Goal: Task Accomplishment & Management: Manage account settings

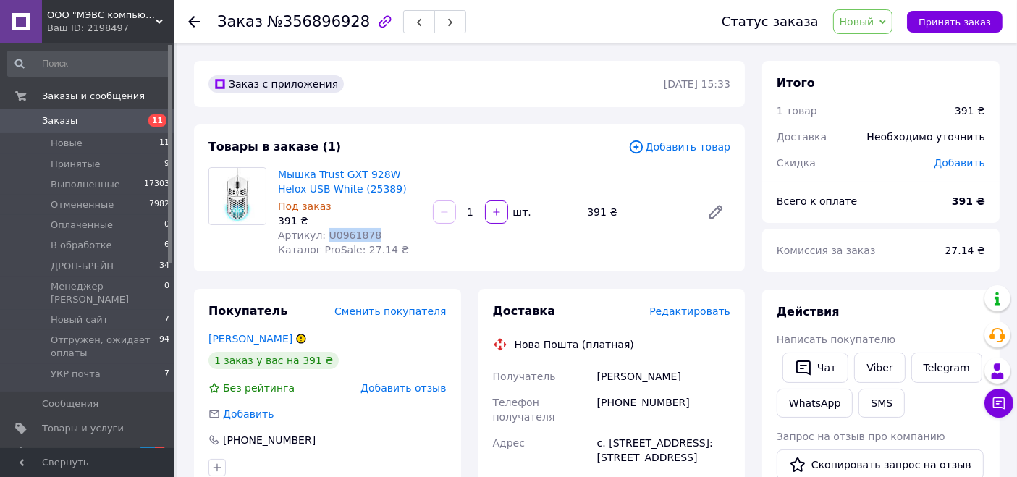
drag, startPoint x: 320, startPoint y: 237, endPoint x: 398, endPoint y: 230, distance: 77.8
click at [398, 230] on div "Артикул: U0961878" at bounding box center [349, 235] width 143 height 14
copy span "U0961878"
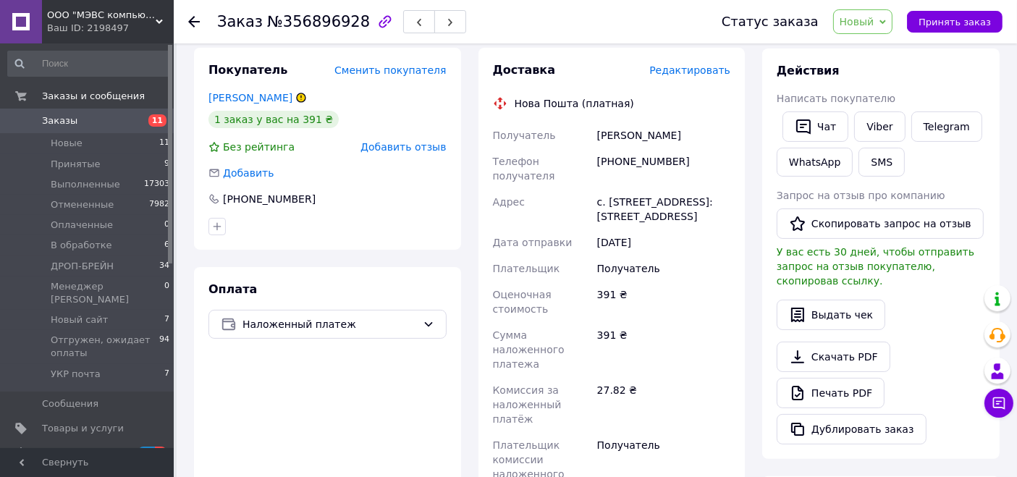
scroll to position [80, 0]
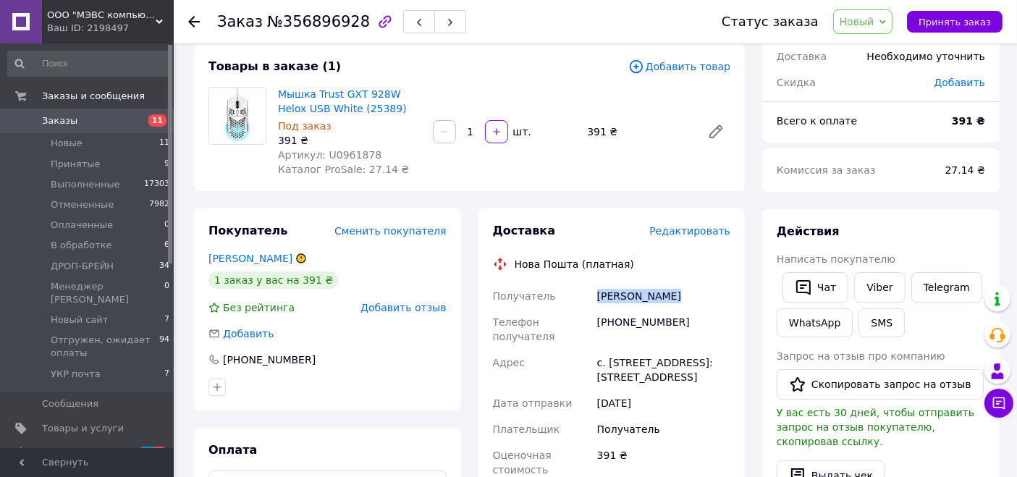
drag, startPoint x: 595, startPoint y: 296, endPoint x: 707, endPoint y: 297, distance: 111.5
click at [707, 297] on div "Кияшко Микита" at bounding box center [664, 296] width 139 height 26
copy div "Кияшко Микита"
drag, startPoint x: 595, startPoint y: 324, endPoint x: 703, endPoint y: 330, distance: 108.1
click at [705, 330] on div "[PHONE_NUMBER]" at bounding box center [664, 329] width 139 height 41
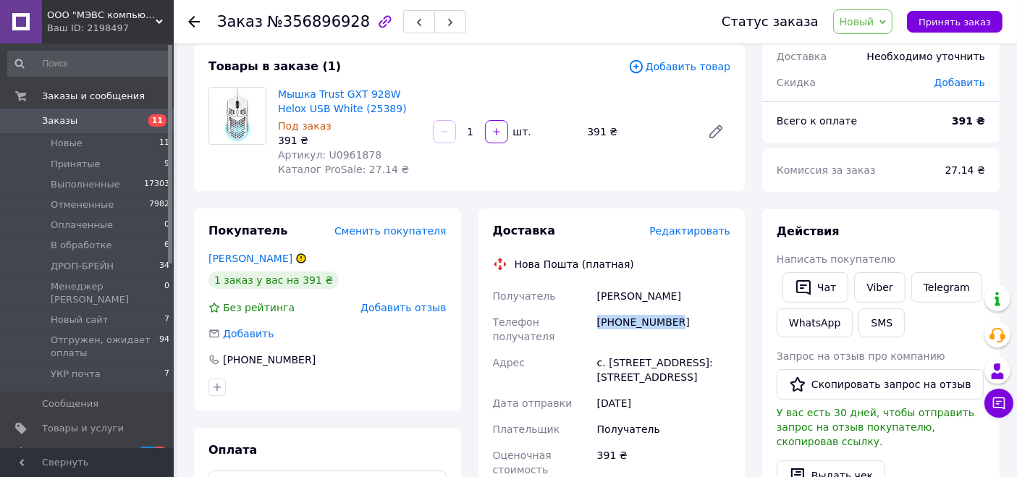
copy div "[PHONE_NUMBER]"
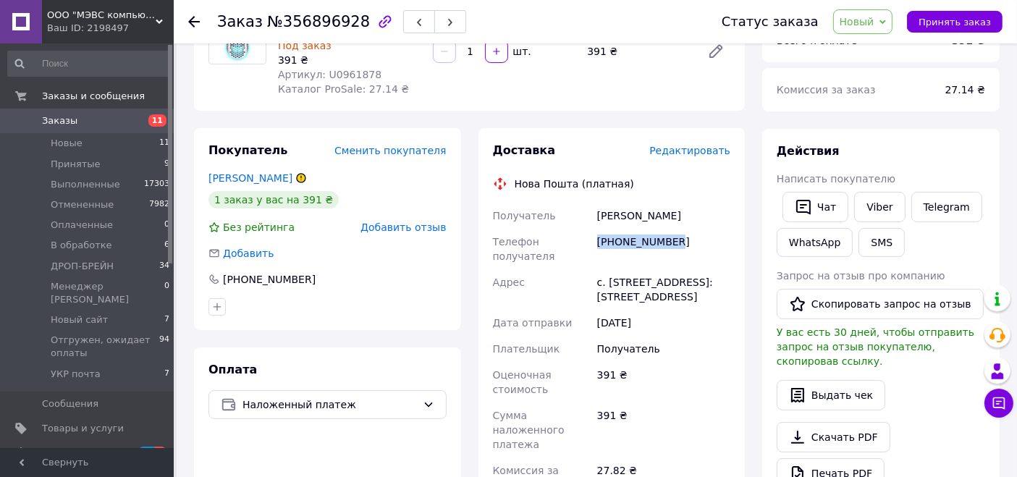
scroll to position [0, 0]
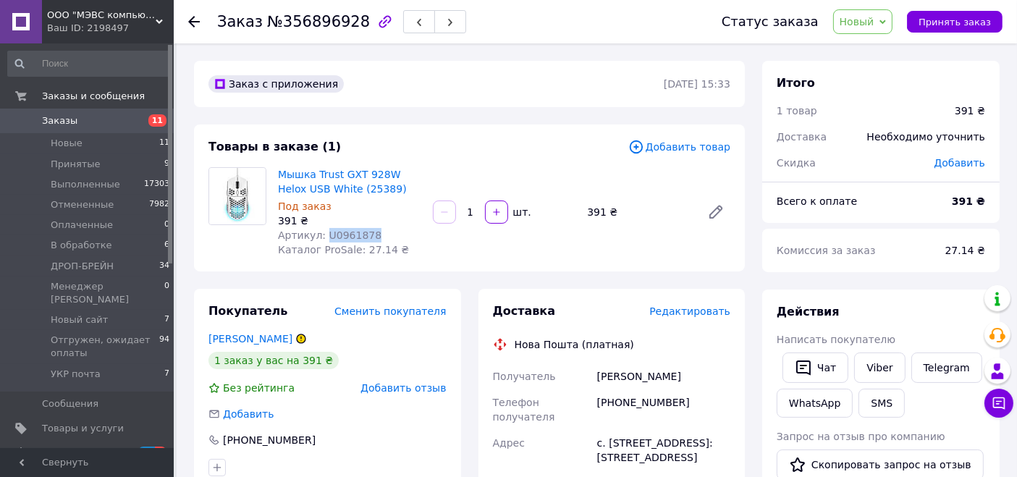
drag, startPoint x: 322, startPoint y: 235, endPoint x: 387, endPoint y: 242, distance: 65.6
click at [392, 243] on div "Мышка Trust GXT 928W Helox USB White (25389) Под заказ 391 ₴ Артикул: U0961878 …" at bounding box center [349, 212] width 155 height 96
click at [368, 201] on div "Под заказ" at bounding box center [349, 206] width 143 height 14
click at [869, 31] on span "Новый" at bounding box center [863, 21] width 60 height 25
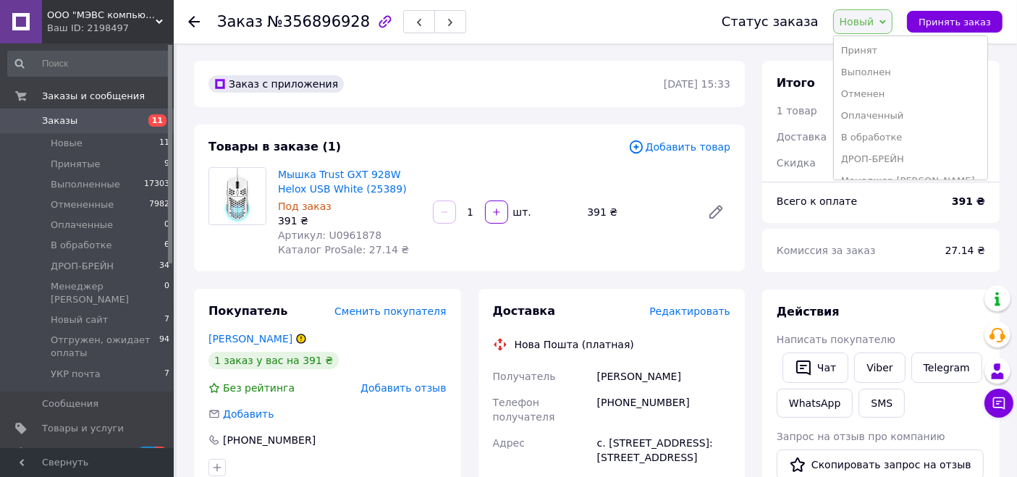
click at [858, 44] on li "Принят" at bounding box center [911, 51] width 154 height 22
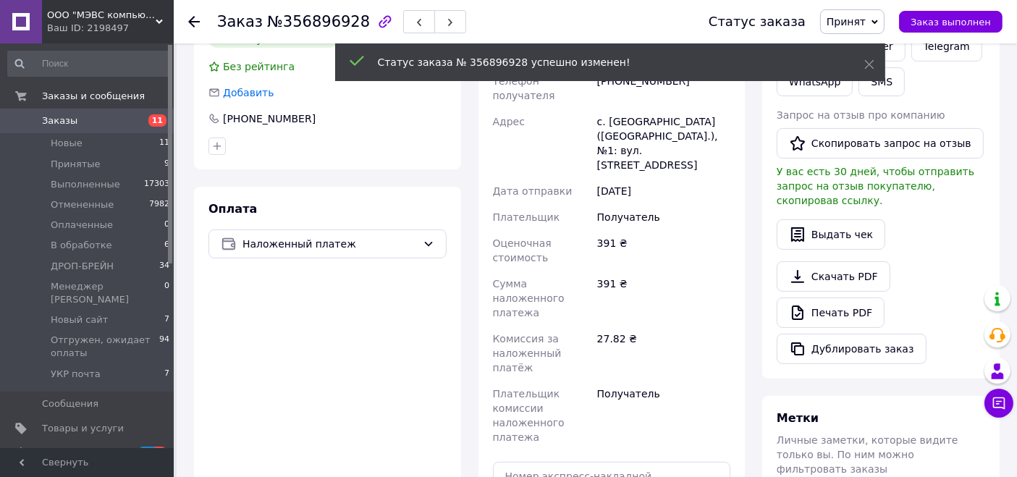
scroll to position [402, 0]
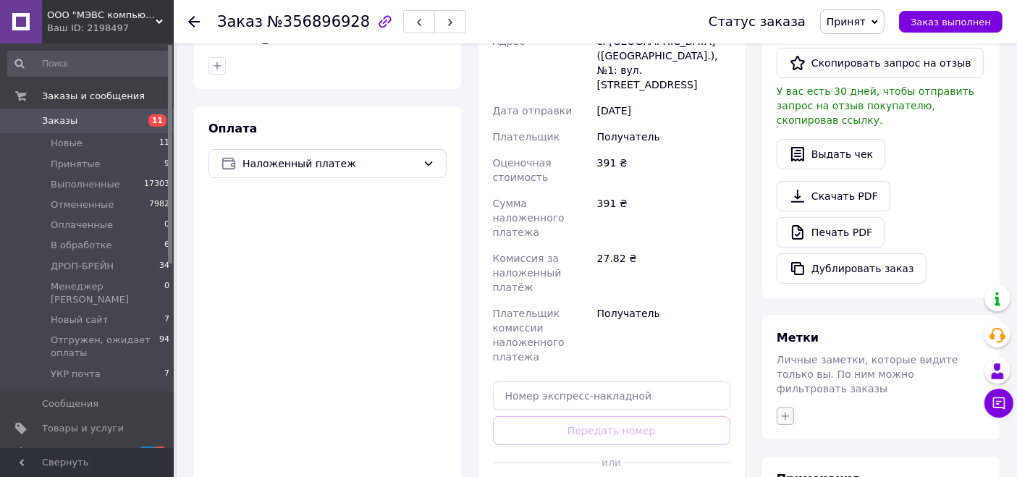
click at [790, 411] on icon "button" at bounding box center [786, 417] width 12 height 12
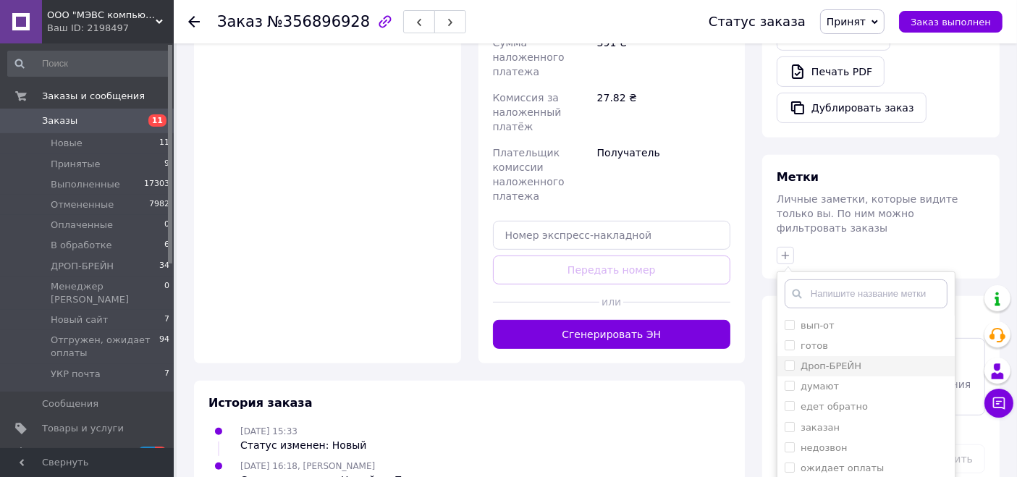
click at [841, 361] on label "Дроп-БРЕЙН" at bounding box center [831, 366] width 61 height 11
checkbox input "true"
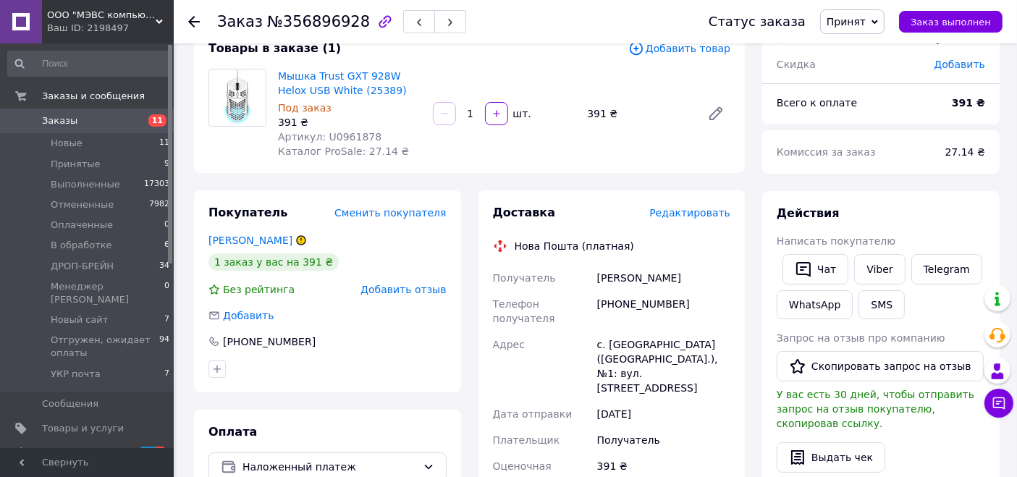
scroll to position [0, 0]
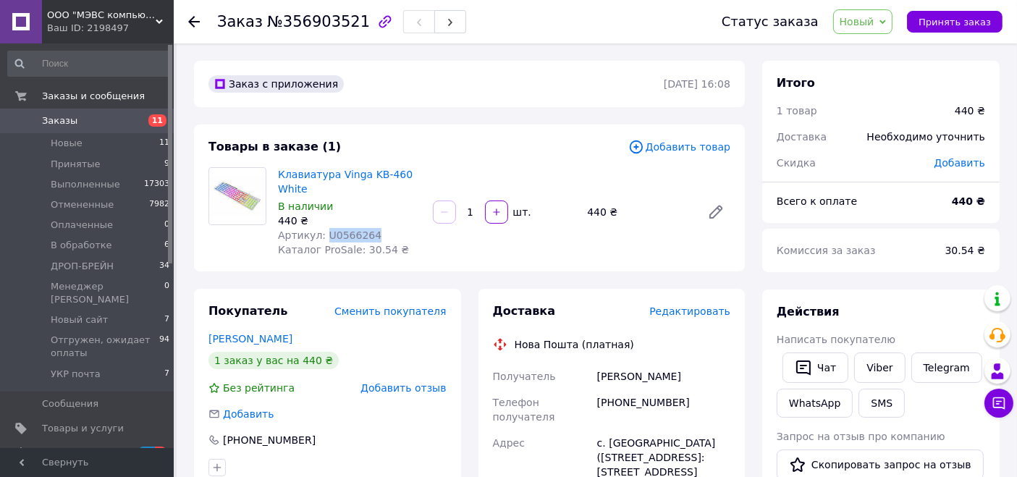
drag, startPoint x: 320, startPoint y: 236, endPoint x: 396, endPoint y: 235, distance: 76.0
click at [396, 235] on div "Артикул: U0566264" at bounding box center [349, 235] width 143 height 14
copy span "U0566264"
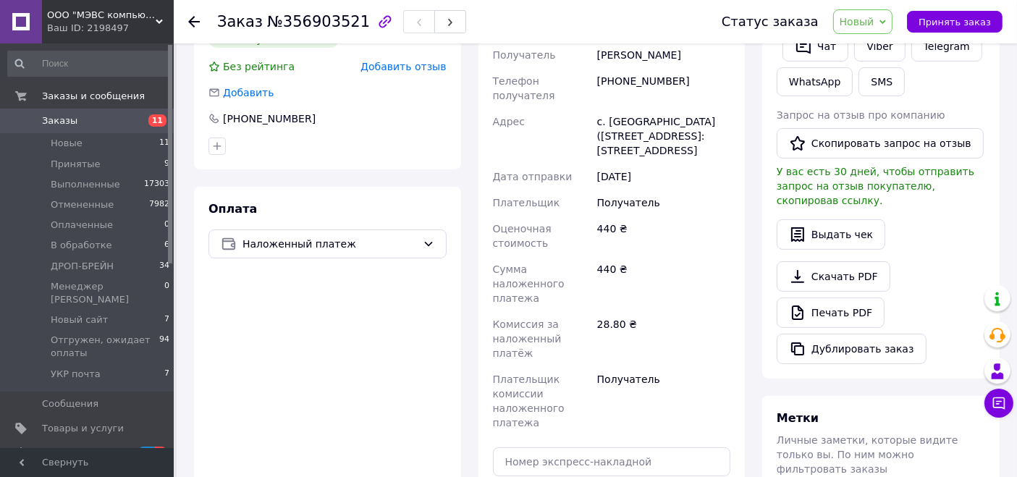
scroll to position [80, 0]
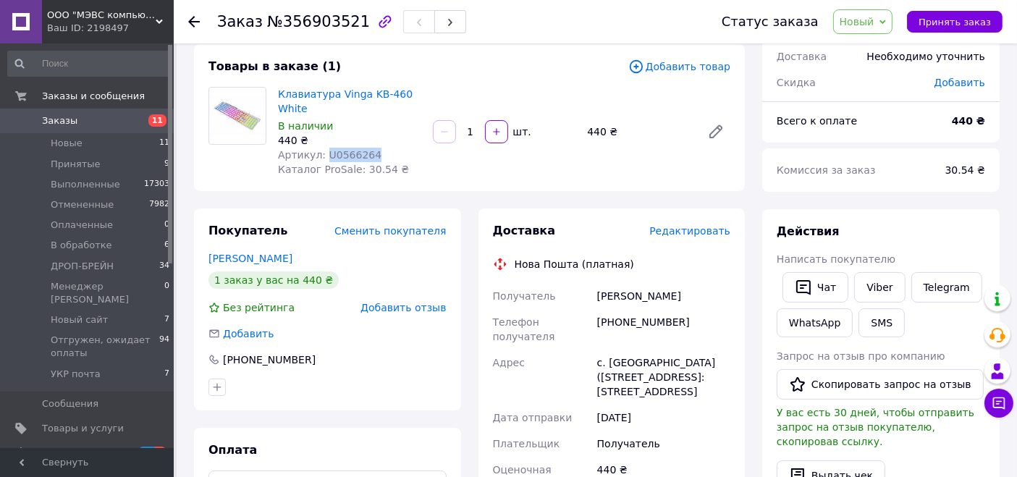
click at [882, 33] on span "Новый" at bounding box center [863, 21] width 60 height 25
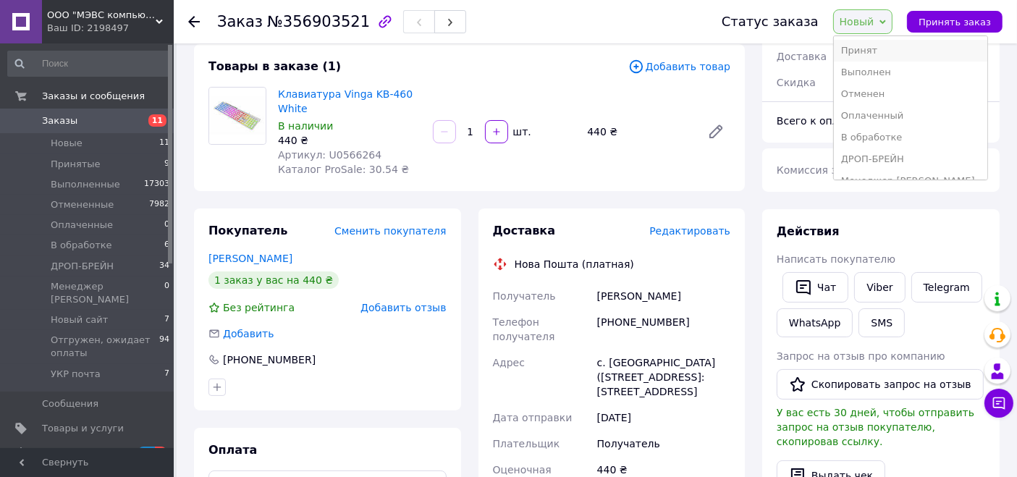
click at [877, 54] on li "Принят" at bounding box center [911, 51] width 154 height 22
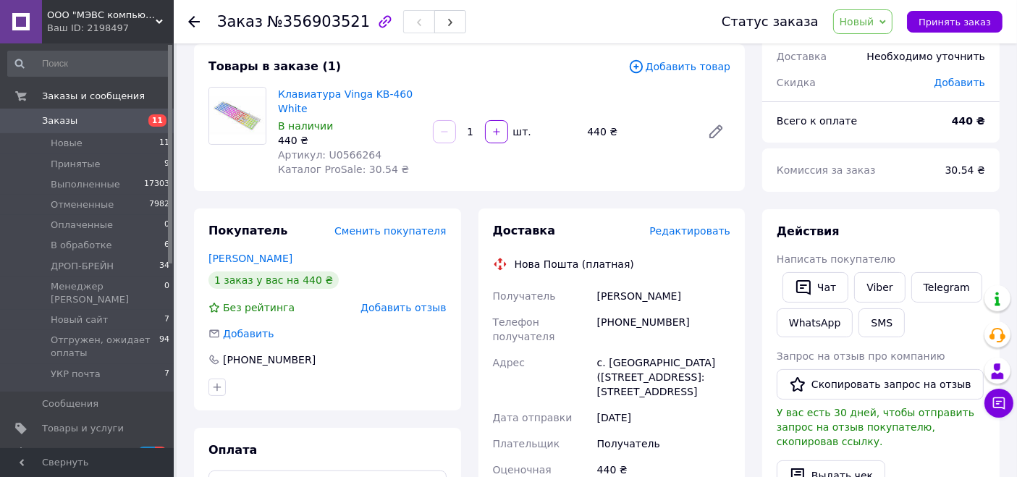
click at [642, 36] on div "Заказ №356903521" at bounding box center [455, 21] width 476 height 43
drag, startPoint x: 599, startPoint y: 300, endPoint x: 682, endPoint y: 303, distance: 83.3
copy div "Давидюк Олександр"
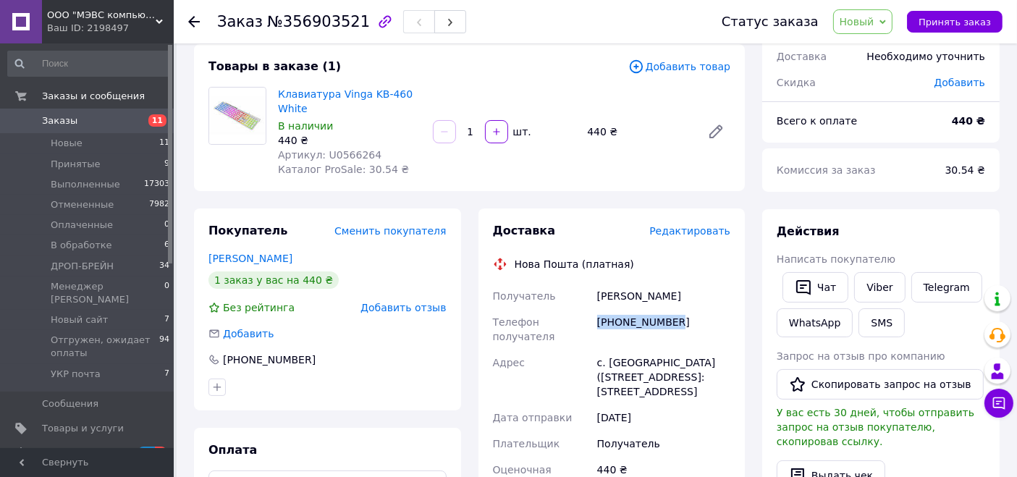
drag, startPoint x: 600, startPoint y: 324, endPoint x: 717, endPoint y: 309, distance: 118.2
click at [717, 309] on div "[PHONE_NUMBER]" at bounding box center [664, 329] width 139 height 41
copy div "[PHONE_NUMBER]"
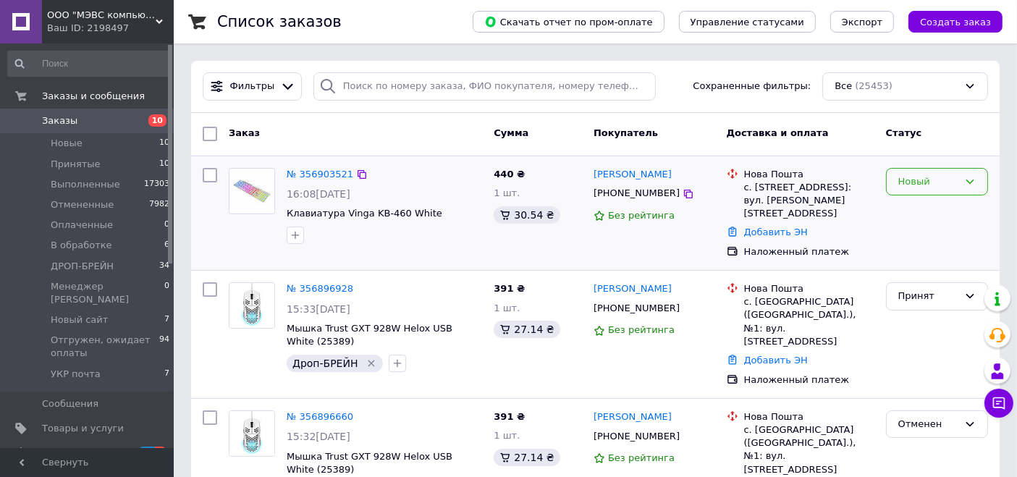
click at [973, 179] on icon at bounding box center [971, 182] width 12 height 12
click at [933, 214] on li "Принят" at bounding box center [937, 211] width 101 height 27
click at [292, 237] on icon "button" at bounding box center [296, 236] width 12 height 12
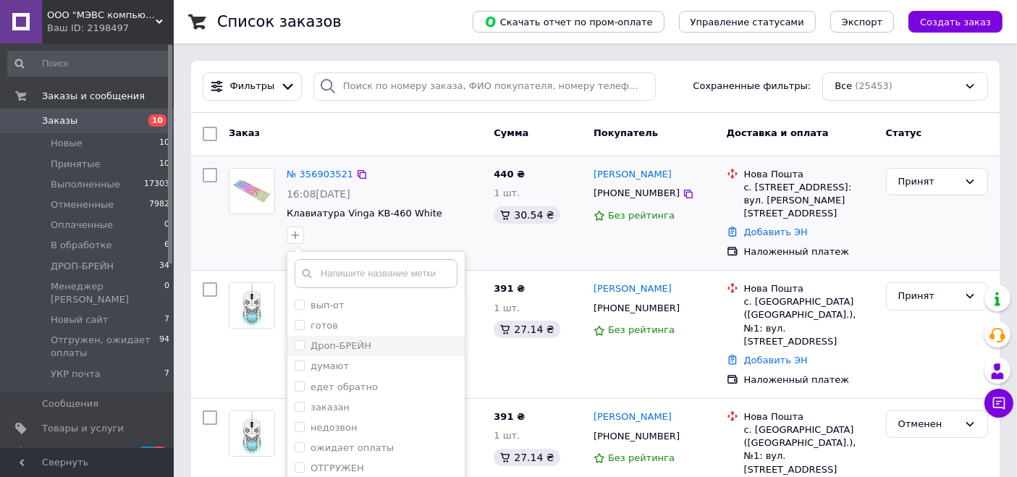
click at [325, 340] on label "Дроп-БРЕЙН" at bounding box center [341, 345] width 61 height 11
checkbox input "true"
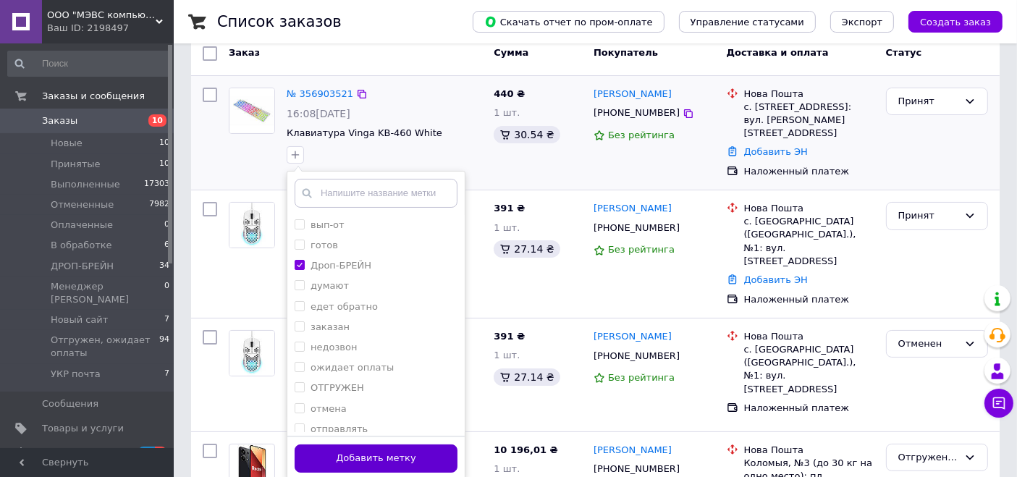
click at [390, 469] on button "Добавить метку" at bounding box center [376, 459] width 163 height 28
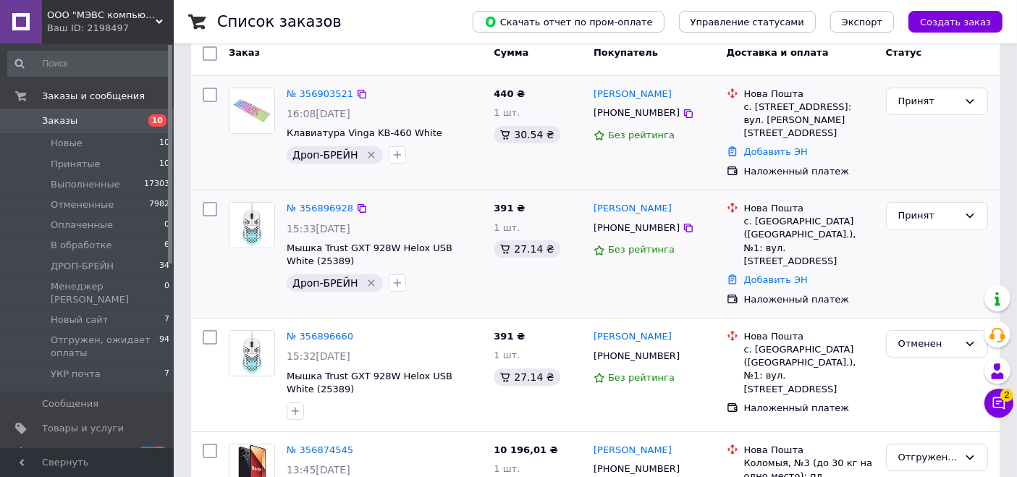
scroll to position [0, 0]
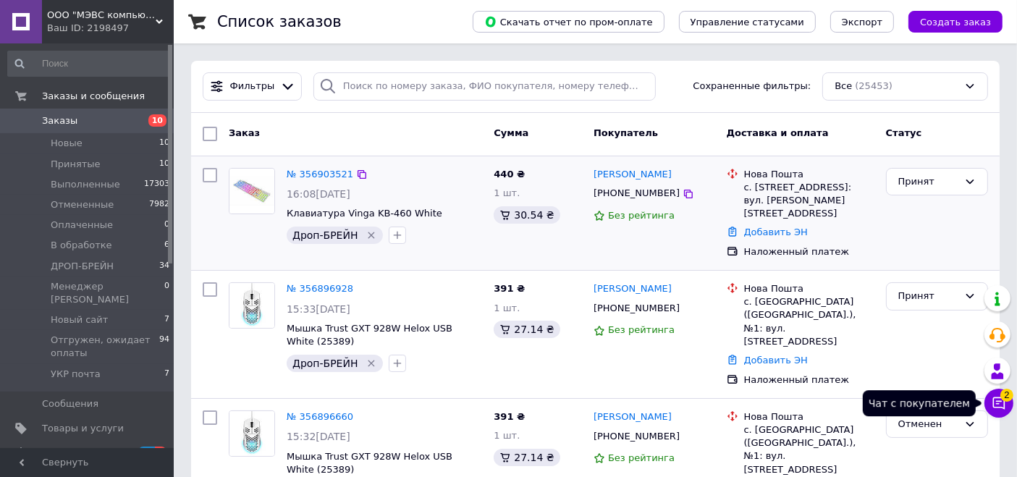
click at [1006, 406] on icon at bounding box center [999, 403] width 14 height 14
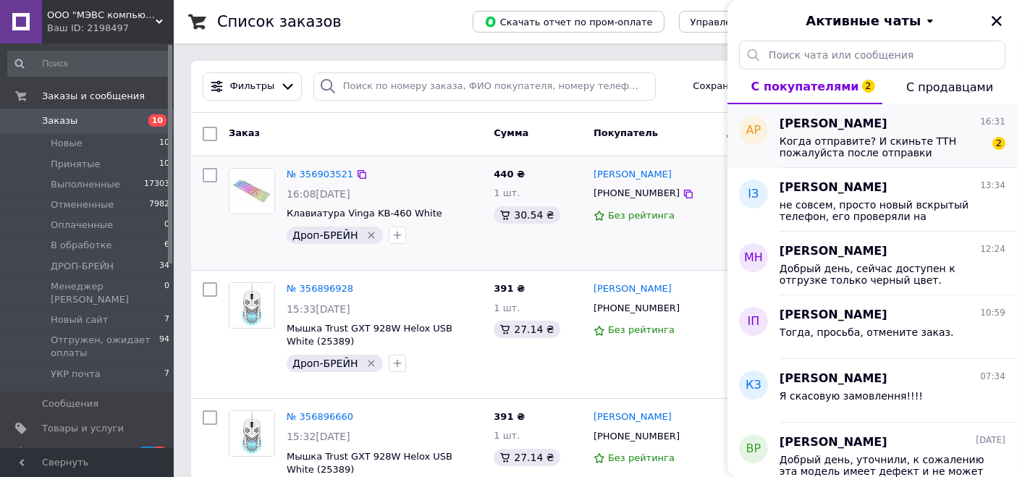
click at [891, 119] on div "[PERSON_NAME] 16:31" at bounding box center [893, 124] width 226 height 17
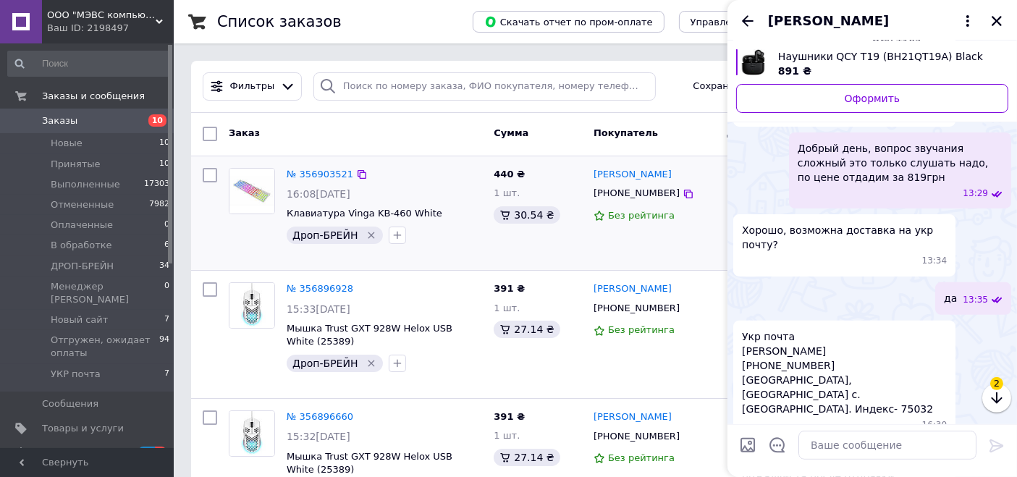
scroll to position [464, 0]
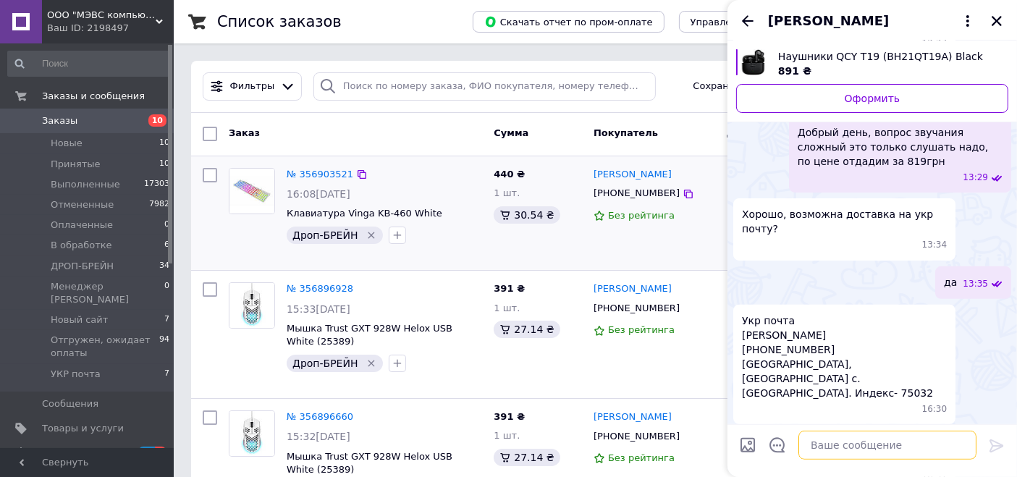
click at [879, 453] on textarea at bounding box center [888, 445] width 178 height 29
type textarea "Отправим завтра."
click at [998, 448] on icon at bounding box center [997, 446] width 14 height 13
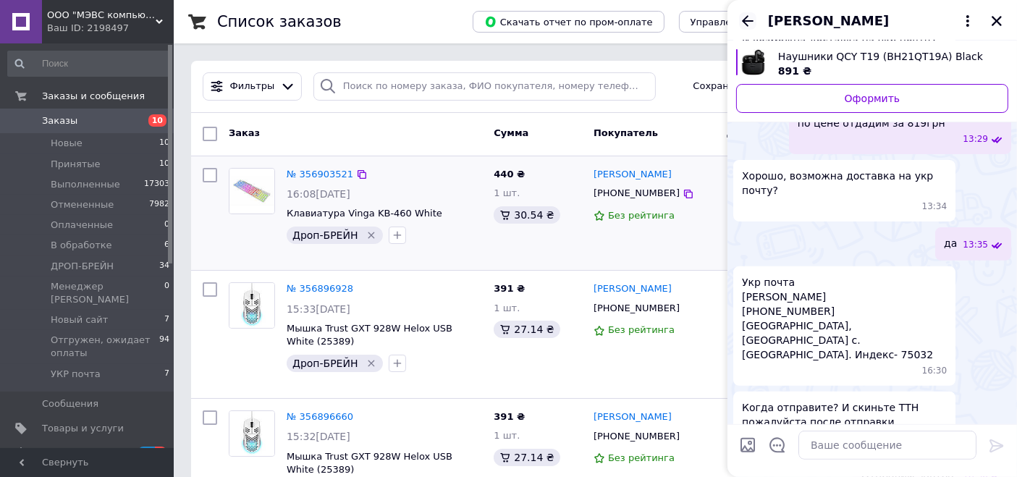
click at [748, 22] on icon "Назад" at bounding box center [747, 20] width 17 height 17
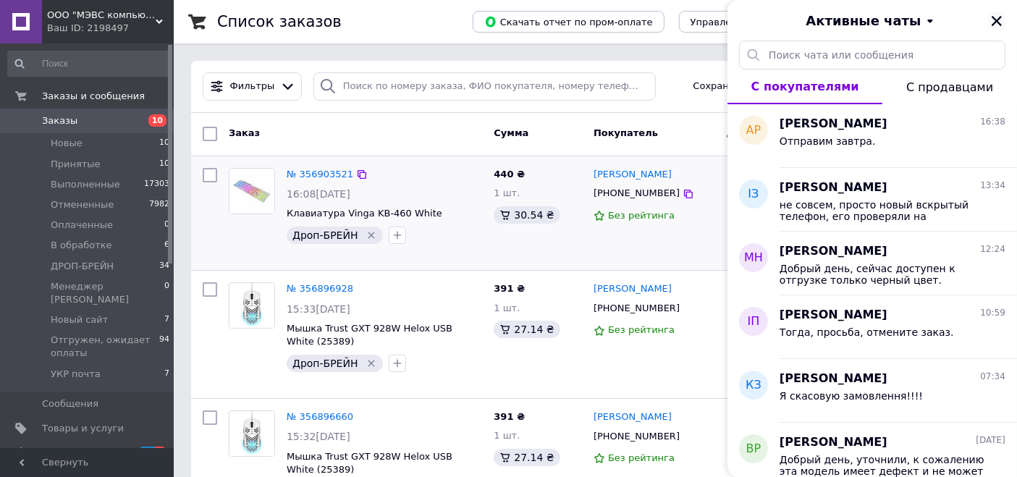
click at [999, 23] on icon "Закрыть" at bounding box center [997, 21] width 10 height 10
